Goal: Check status: Check status

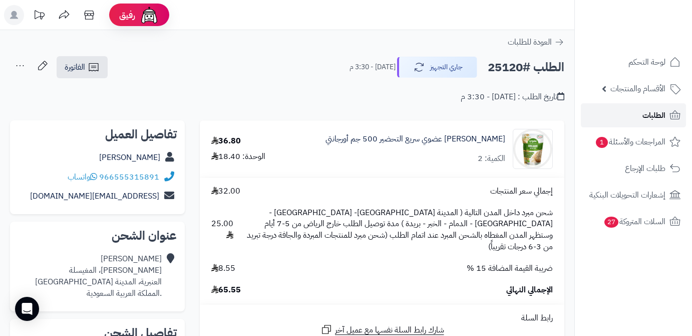
scroll to position [182, 0]
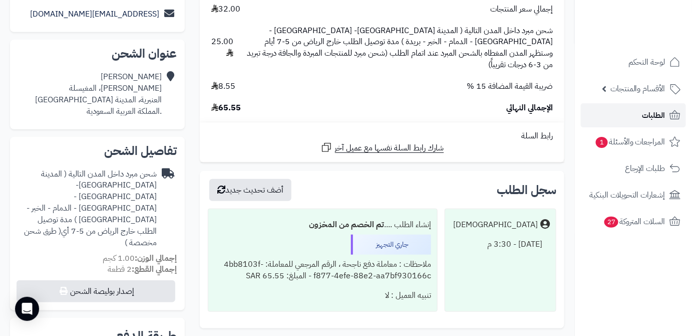
click at [644, 115] on span "الطلبات" at bounding box center [654, 115] width 23 height 14
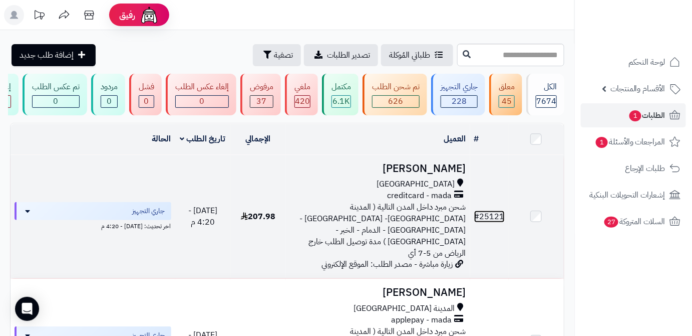
click at [498, 212] on link "# 25121" at bounding box center [489, 216] width 31 height 12
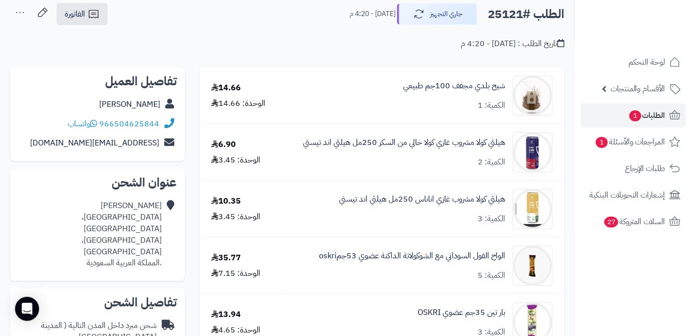
scroll to position [91, 0]
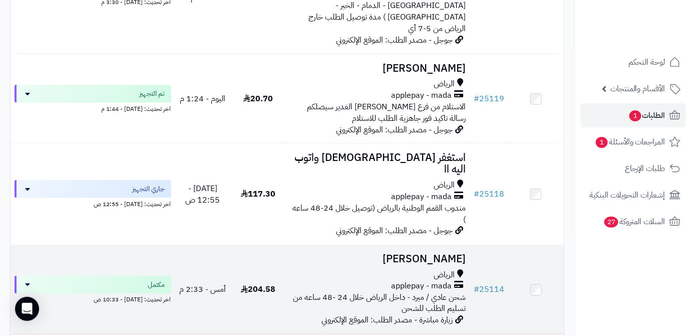
scroll to position [364, 0]
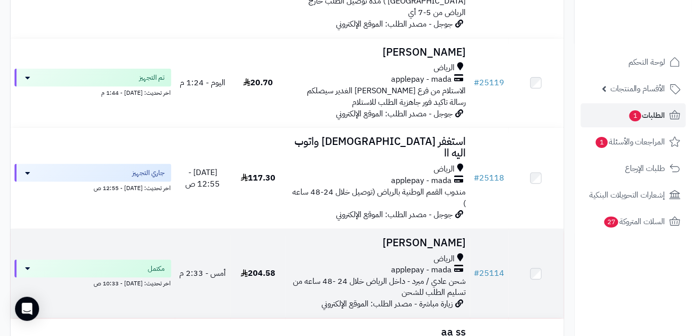
click at [480, 229] on td "# 25114" at bounding box center [489, 273] width 39 height 89
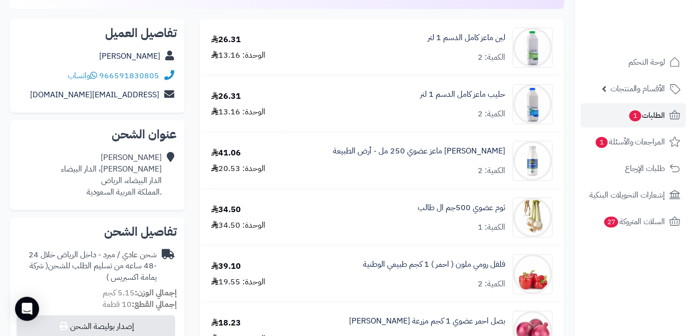
scroll to position [91, 0]
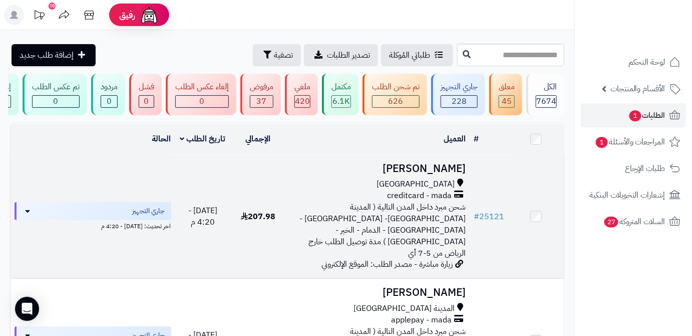
click at [417, 174] on h3 "[PERSON_NAME]" at bounding box center [378, 169] width 176 height 12
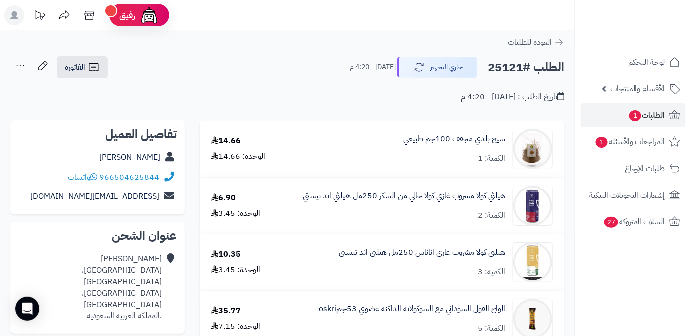
drag, startPoint x: 112, startPoint y: 163, endPoint x: 161, endPoint y: 160, distance: 49.2
click at [161, 160] on div "[PERSON_NAME]" at bounding box center [97, 158] width 159 height 20
copy link "[PERSON_NAME]"
drag, startPoint x: 100, startPoint y: 174, endPoint x: 165, endPoint y: 174, distance: 65.1
click at [165, 174] on div "966504625844 واتساب" at bounding box center [97, 177] width 159 height 20
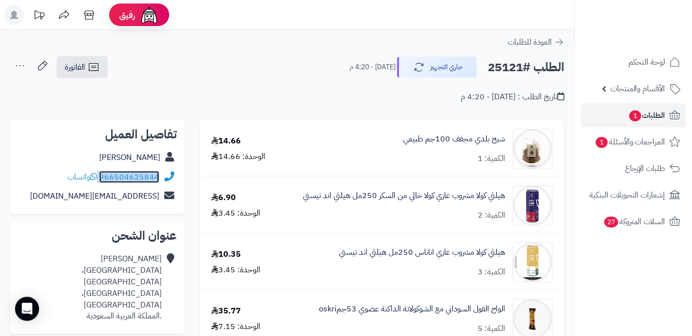
copy div "966504625844"
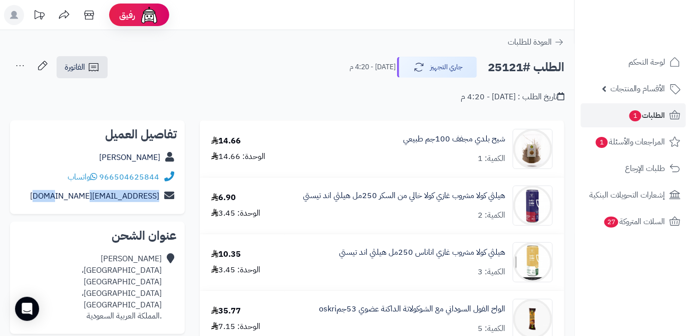
drag, startPoint x: 65, startPoint y: 193, endPoint x: 162, endPoint y: 202, distance: 98.1
click at [162, 202] on div "[EMAIL_ADDRESS][DOMAIN_NAME]" at bounding box center [97, 196] width 159 height 20
copy div "a_amri2002@yahoo.com"
drag, startPoint x: 77, startPoint y: 270, endPoint x: 125, endPoint y: 271, distance: 48.1
click at [125, 271] on div "abduallah amri شارع النسيم، حي النسيم جدة، جدة .المملكة العربية السعودية" at bounding box center [97, 287] width 159 height 77
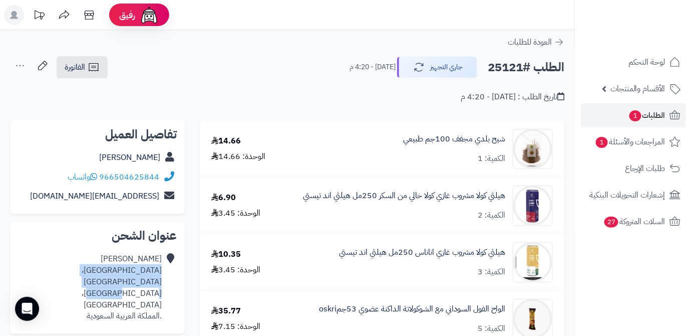
drag, startPoint x: 128, startPoint y: 281, endPoint x: 161, endPoint y: 270, distance: 34.9
click at [161, 270] on div "abduallah amri شارع النسيم، حي النسيم جدة، جدة .المملكة العربية السعودية" at bounding box center [90, 287] width 144 height 69
copy div "شارع النسيم، حي النسيم جدة، جدة"
click at [495, 65] on h2 "الطلب #25121" at bounding box center [526, 67] width 77 height 21
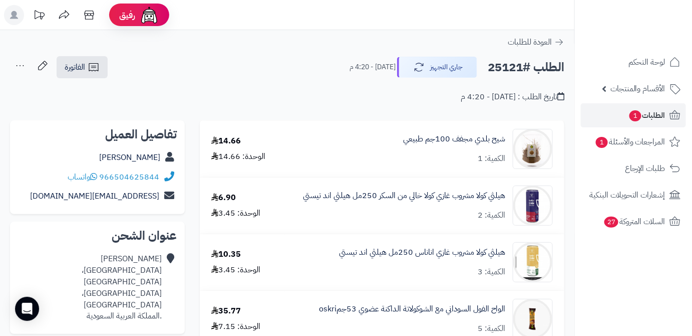
copy h2 "25121"
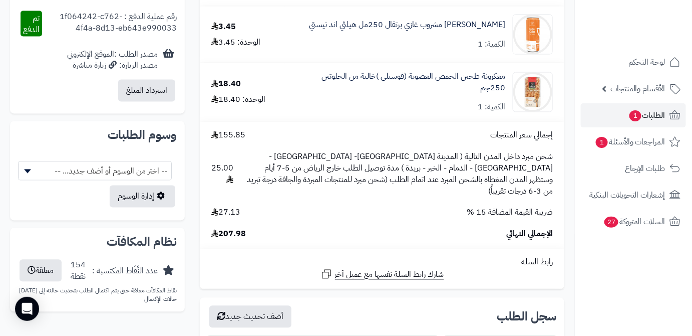
scroll to position [637, 0]
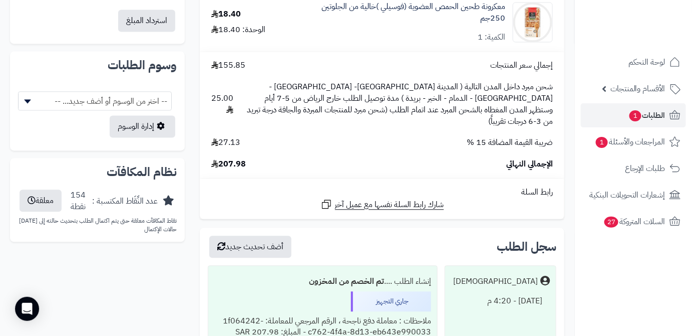
click at [225, 158] on span "207.98" at bounding box center [228, 164] width 35 height 12
copy span "207.98"
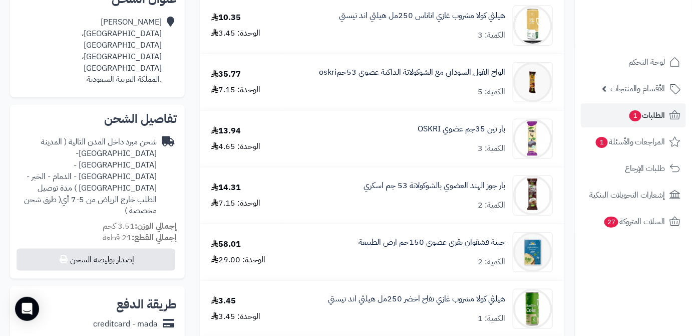
scroll to position [227, 0]
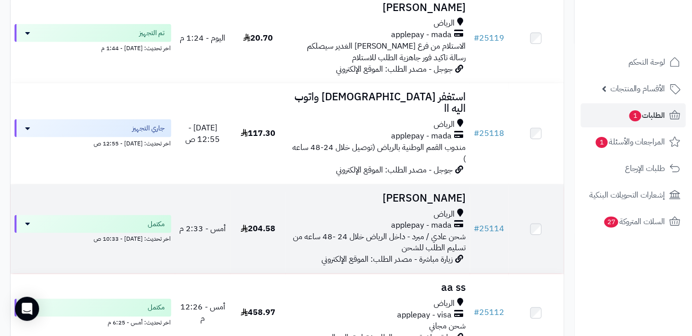
scroll to position [410, 0]
click at [499, 183] on td "# 25114" at bounding box center [489, 227] width 39 height 89
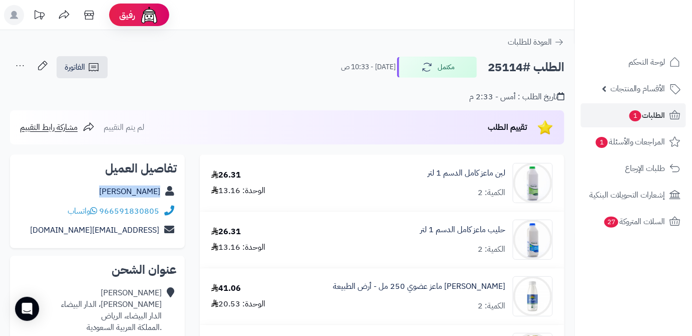
drag, startPoint x: 118, startPoint y: 194, endPoint x: 164, endPoint y: 198, distance: 45.8
click at [164, 198] on div "أريج العريفي" at bounding box center [97, 192] width 159 height 20
copy div "أريج العريفي"
click at [497, 67] on h2 "الطلب #25114" at bounding box center [526, 67] width 77 height 21
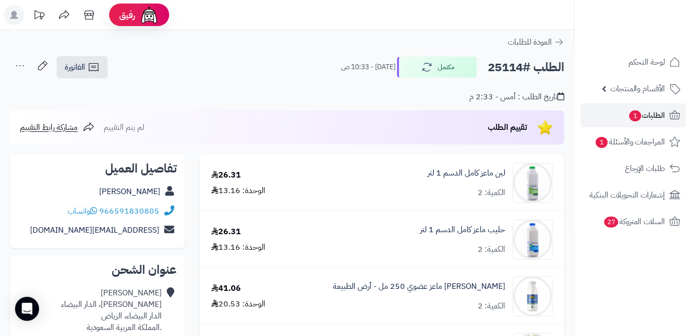
copy h2 "25114"
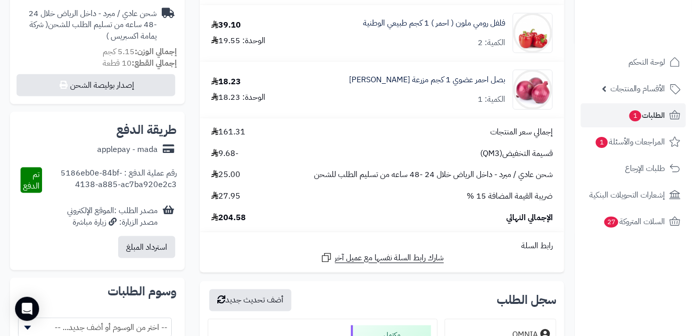
scroll to position [410, 0]
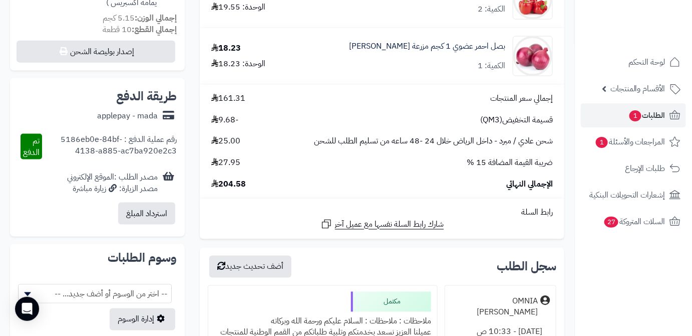
click at [228, 184] on span "204.58" at bounding box center [228, 184] width 35 height 12
copy span "204.58"
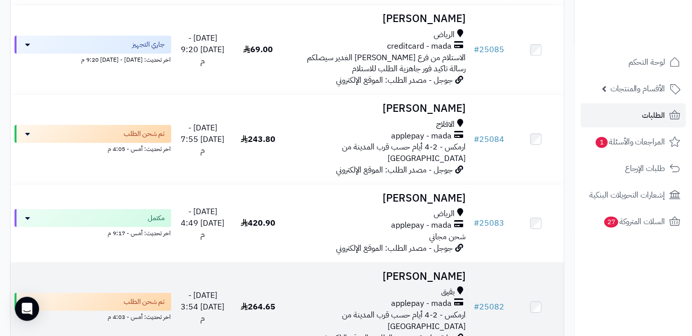
scroll to position [2550, 0]
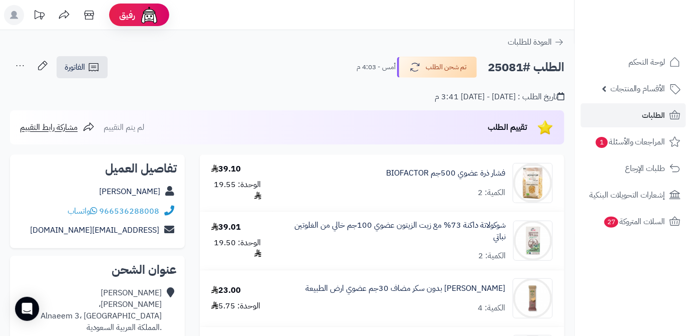
click at [447, 80] on div "تاريخ الطلب : [DATE] - [DATE] 3:41 م" at bounding box center [287, 91] width 555 height 24
click at [449, 78] on div "الطلب #25081 تم شحن الطلب أمس - 4:03 م الفاتورة طباعة الفاتورة إرسال الفاتورة إ…" at bounding box center [287, 68] width 555 height 24
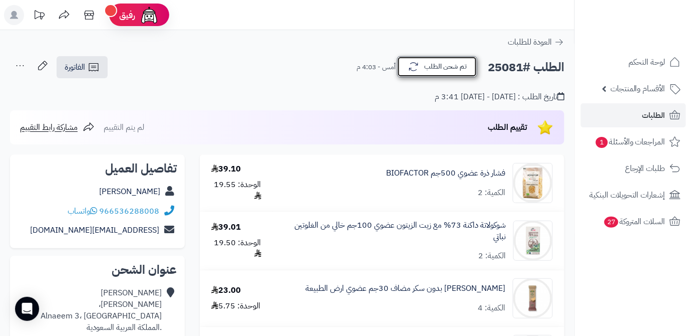
click at [451, 74] on button "تم شحن الطلب" at bounding box center [437, 66] width 80 height 21
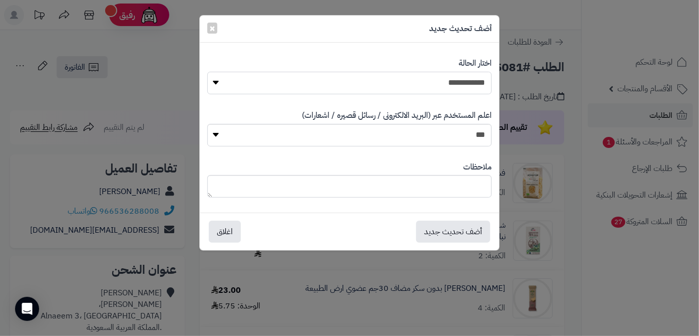
drag, startPoint x: 451, startPoint y: 77, endPoint x: 451, endPoint y: 92, distance: 15.5
click at [451, 77] on select "**********" at bounding box center [349, 83] width 285 height 23
select select "*"
click at [207, 72] on select "**********" at bounding box center [349, 83] width 285 height 23
paste textarea "**********"
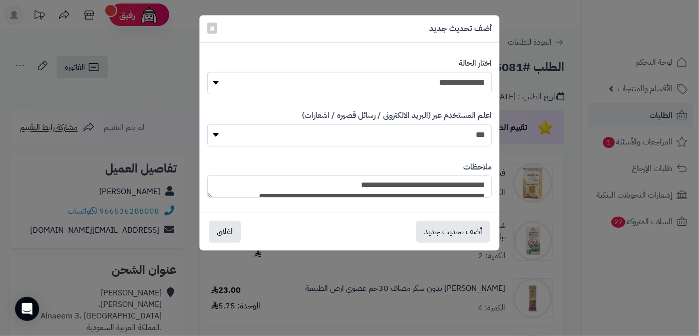
scroll to position [97, 0]
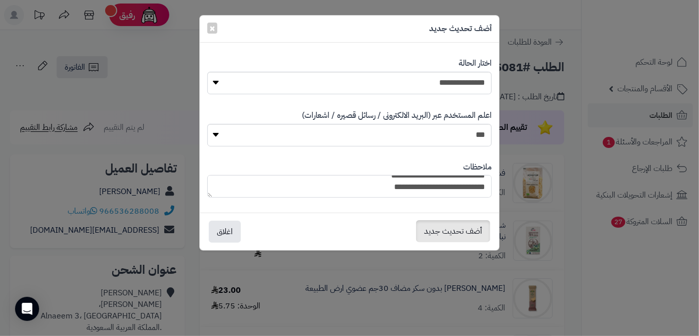
type textarea "**********"
click at [455, 229] on button "أضف تحديث جديد" at bounding box center [453, 231] width 74 height 22
